Goal: Task Accomplishment & Management: Use online tool/utility

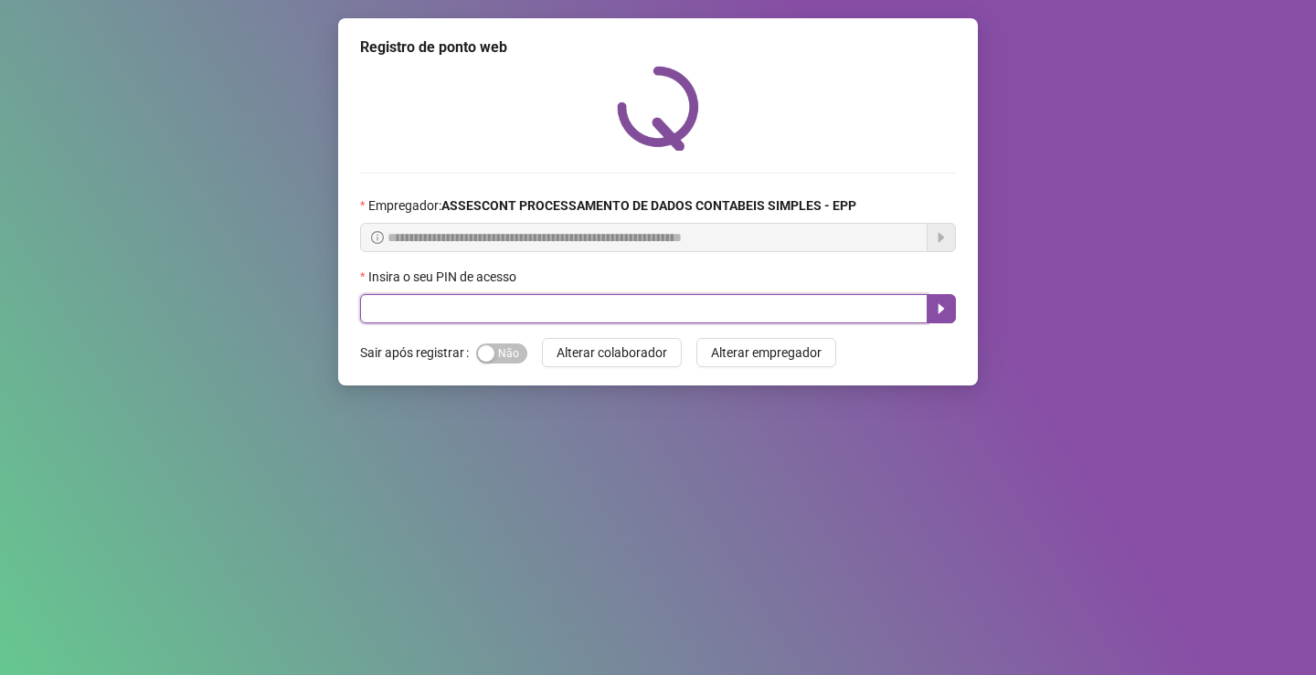
click at [637, 319] on input "text" at bounding box center [643, 308] width 567 height 29
type input "*****"
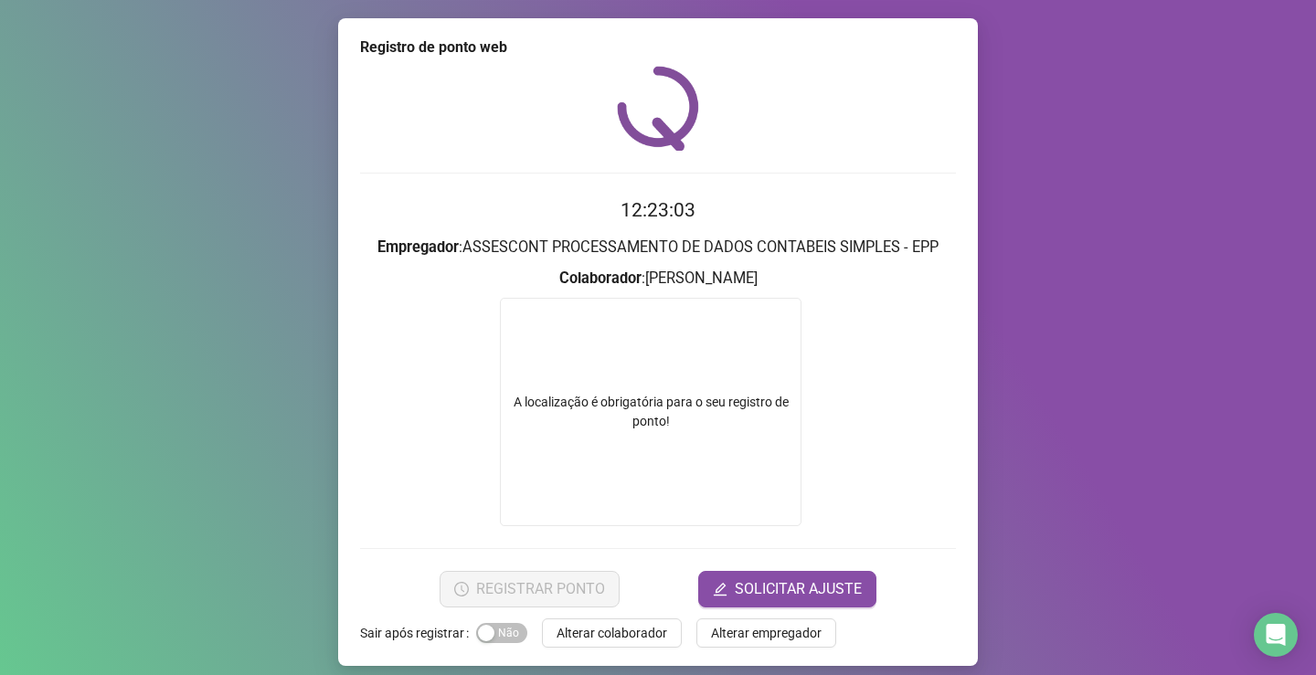
click at [674, 386] on div "A localização é obrigatória para o seu registro de ponto!" at bounding box center [651, 412] width 302 height 228
click at [643, 425] on div "A localização é obrigatória para o seu registro de ponto!" at bounding box center [651, 412] width 300 height 38
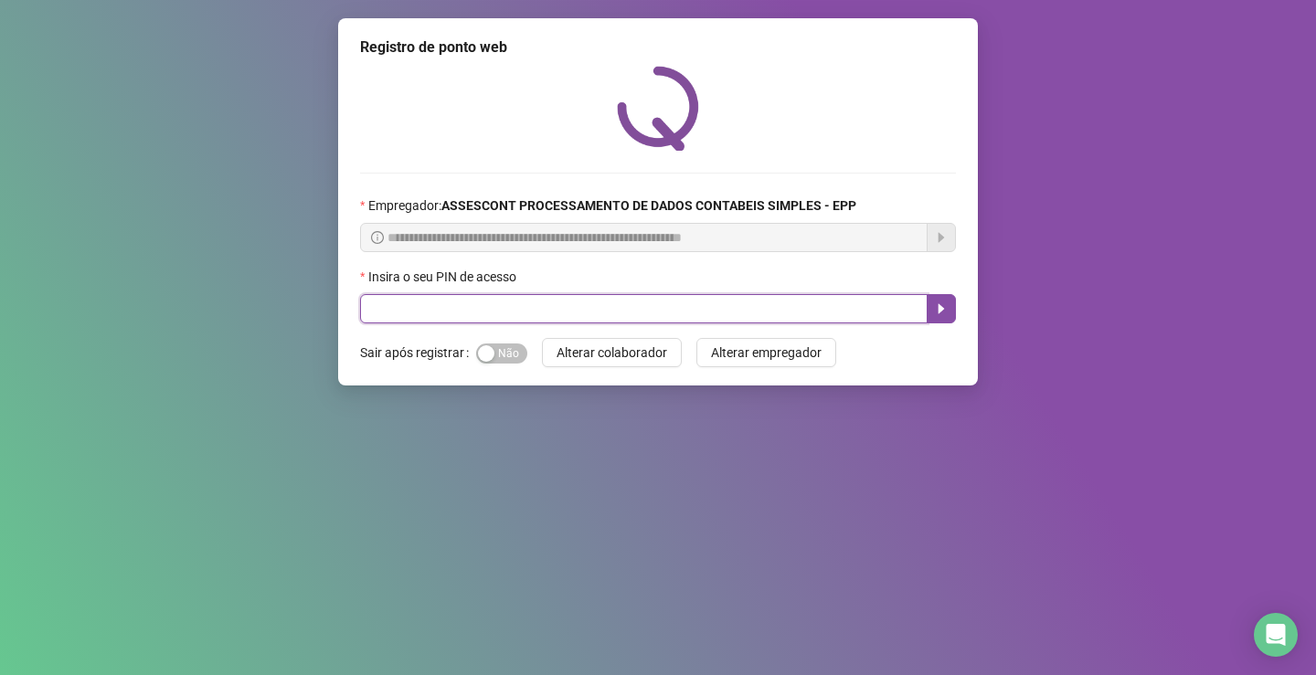
click at [681, 309] on input "text" at bounding box center [643, 308] width 567 height 29
type input "*****"
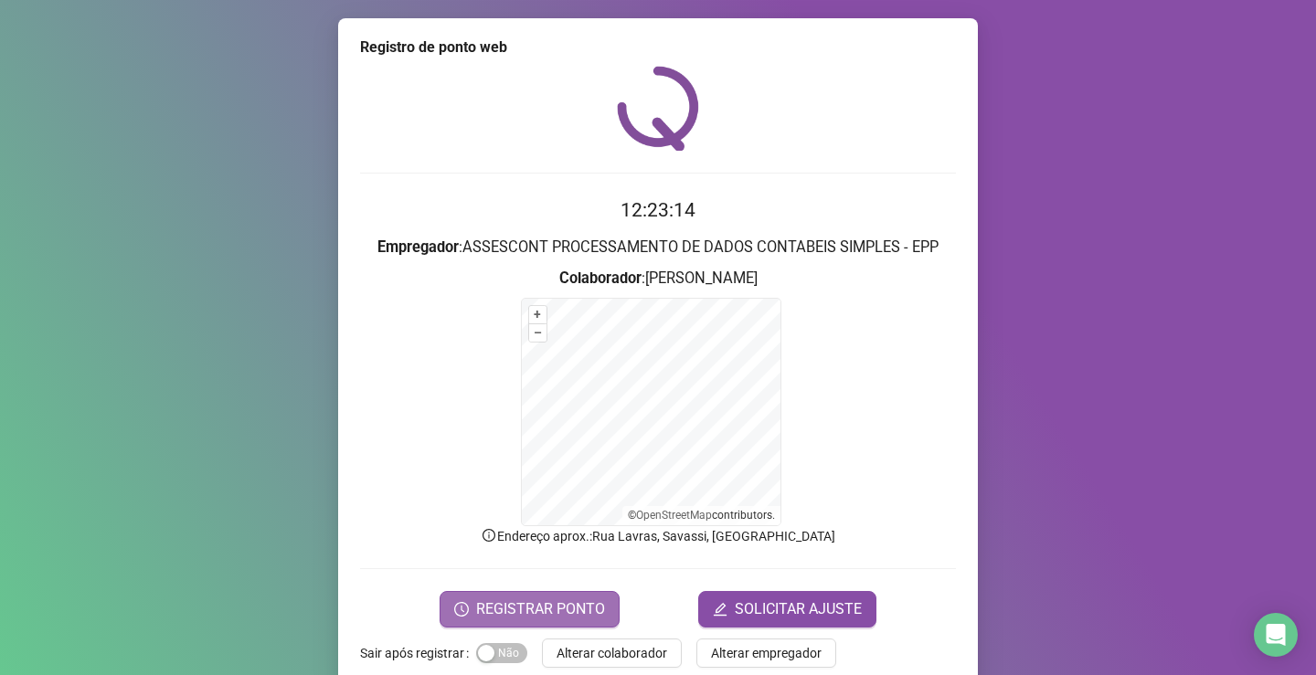
click at [525, 613] on span "REGISTRAR PONTO" at bounding box center [540, 610] width 129 height 22
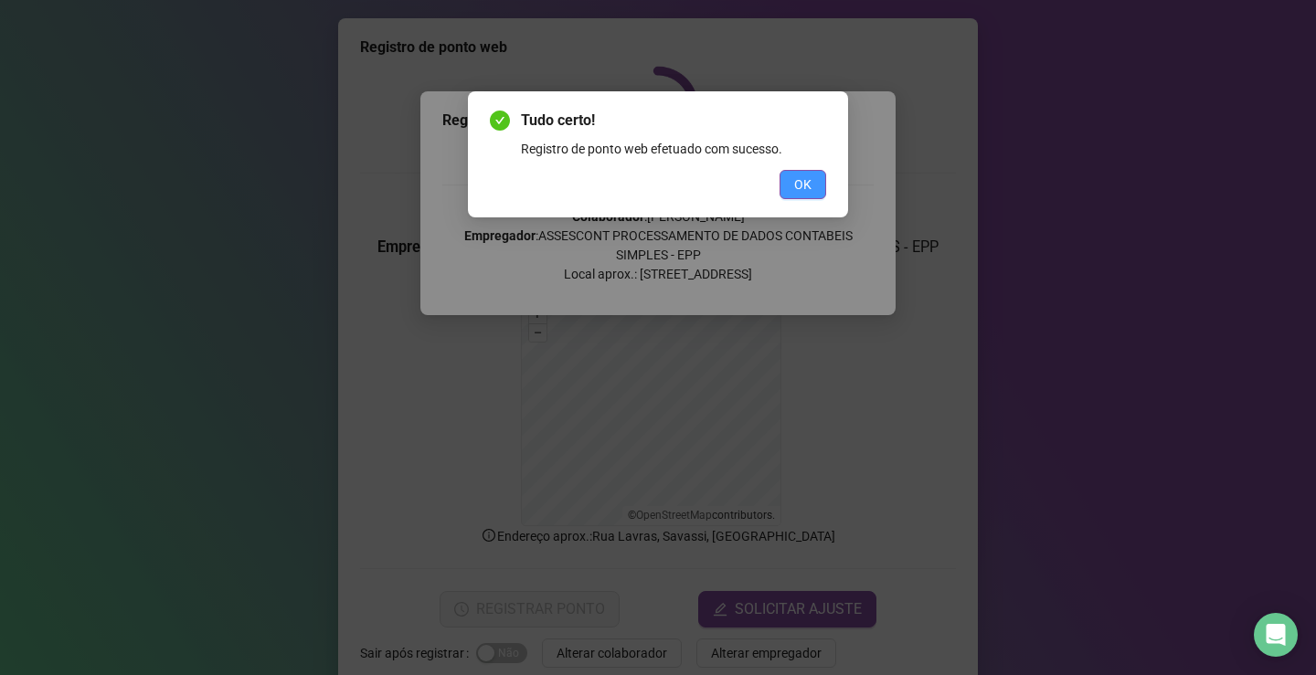
click at [813, 181] on button "OK" at bounding box center [802, 184] width 47 height 29
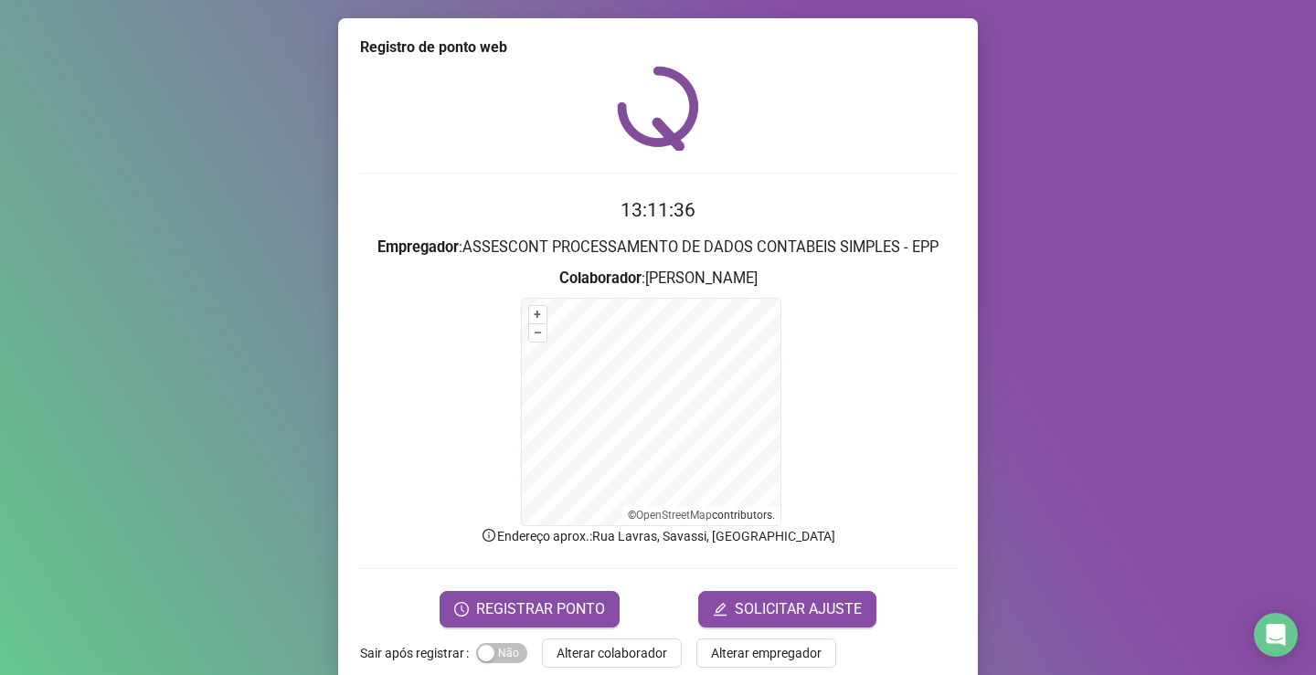
click at [828, 370] on form "+ – ⇧ › © OpenStreetMap contributors." at bounding box center [658, 412] width 596 height 228
click at [887, 370] on form "+ – ⇧ › © OpenStreetMap contributors." at bounding box center [658, 412] width 596 height 228
click at [569, 617] on span "REGISTRAR PONTO" at bounding box center [540, 610] width 129 height 22
